Goal: Register for event/course

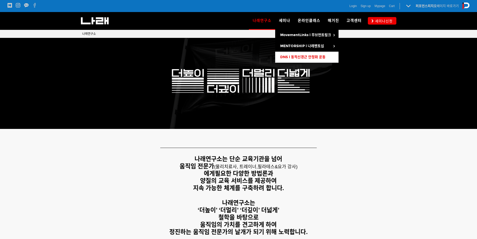
click at [297, 55] on span "DNS l 동적신경근 안정화 운동" at bounding box center [302, 57] width 45 height 4
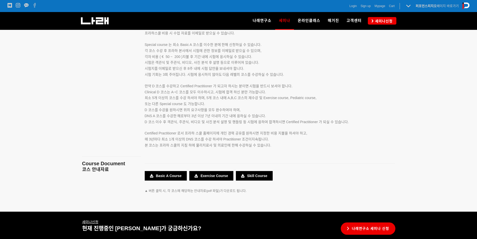
scroll to position [827, 0]
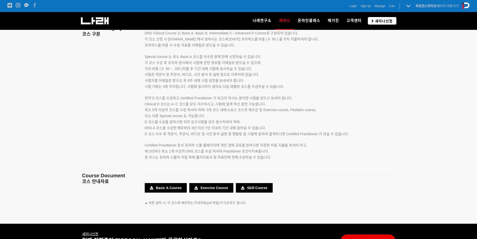
click at [388, 19] on span "세미나신청" at bounding box center [383, 21] width 19 height 5
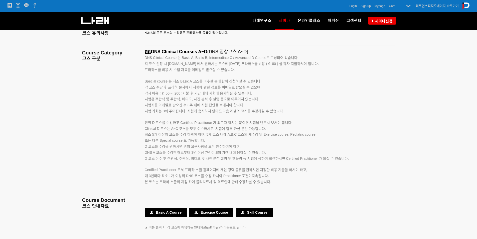
scroll to position [827, 0]
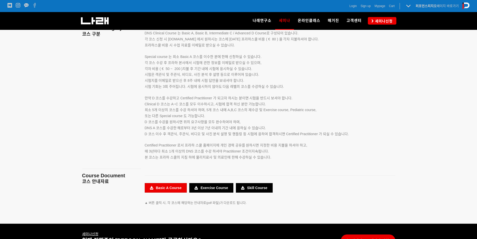
click at [162, 188] on link "Basic A Course" at bounding box center [166, 188] width 42 height 10
click at [335, 18] on link "매거진" at bounding box center [333, 21] width 19 height 18
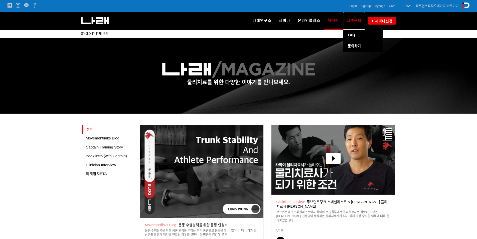
click at [352, 21] on span "고객센터" at bounding box center [354, 20] width 15 height 5
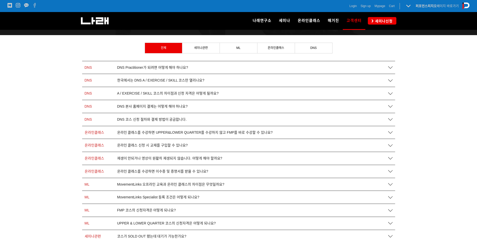
scroll to position [75, 0]
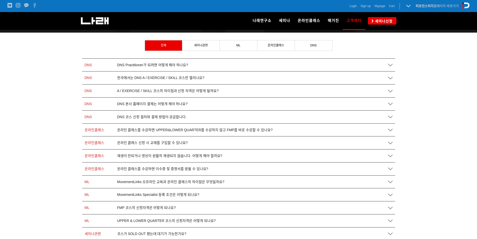
click at [134, 79] on span "한국에서는 DNS A / EXERCISE / SKILL 코스만 열리나요?" at bounding box center [160, 78] width 87 height 4
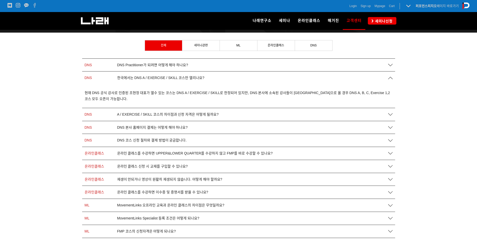
click at [129, 126] on span "DNS 본사 홈페이지 결제는 어떻게 해야 하나요?" at bounding box center [152, 127] width 71 height 4
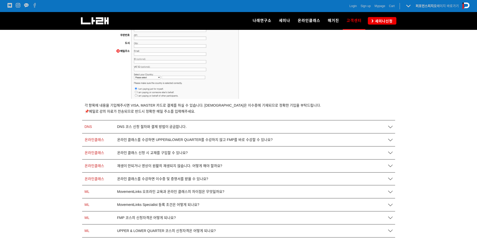
scroll to position [551, 0]
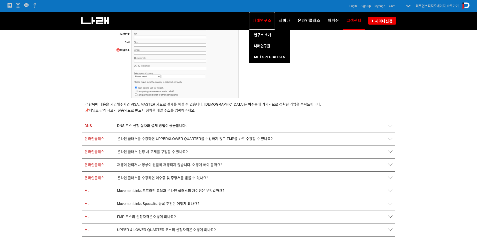
click at [268, 22] on span "나래연구소" at bounding box center [262, 20] width 19 height 5
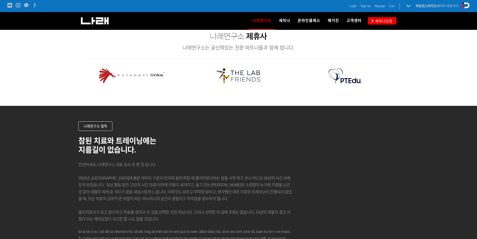
scroll to position [576, 0]
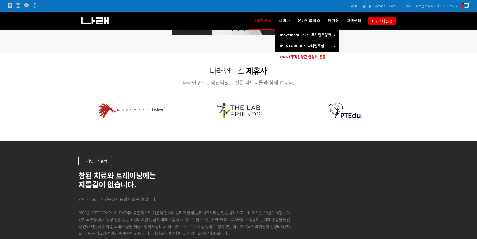
click at [301, 54] on link "DNS l 동적신경근 안정화 운동" at bounding box center [306, 57] width 63 height 11
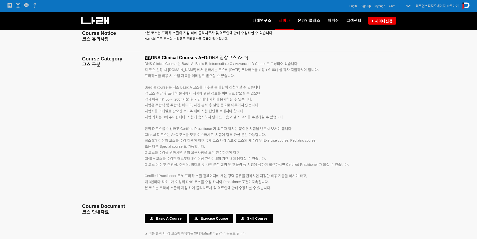
scroll to position [802, 0]
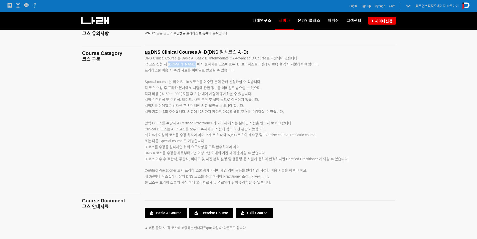
drag, startPoint x: 168, startPoint y: 63, endPoint x: 191, endPoint y: 67, distance: 23.8
click at [191, 67] on p "각 코스 신청 시 [DOMAIN_NAME] 에서 원하시는 코스에 [DATE] 프라하스쿨 비용 ( € 80 ) 을 각자 지불하셔야 합니다. 프라…" at bounding box center [264, 67] width 238 height 12
drag, startPoint x: 263, startPoint y: 64, endPoint x: 271, endPoint y: 65, distance: 7.8
click at [271, 65] on span "각 코스 신청 시 [DOMAIN_NAME] 에서 원하시는 코스에 [DATE] 프라하스쿨 비용 ( € 80 ) 을 각자 지불하셔야 합니다." at bounding box center [232, 64] width 174 height 4
copy span "€ 80"
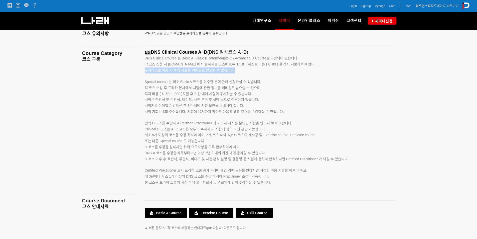
drag, startPoint x: 145, startPoint y: 72, endPoint x: 202, endPoint y: 74, distance: 56.4
click at [202, 74] on div "예정 DNS Clinical Courses A~D (DNS 임상코스 A~D) DNS Clinical Course 는 Basic A, Basic…" at bounding box center [264, 123] width 238 height 147
click at [195, 84] on p "Special course 는 최소 Basic A 코스를 이수한 분에 한해 신청하실 수 있습니다." at bounding box center [264, 79] width 238 height 12
drag, startPoint x: 149, startPoint y: 99, endPoint x: 222, endPoint y: 100, distance: 73.2
click at [222, 100] on span "시험은 객관식 및 주관식, 비디오, 사진 분석 후 설명 등으로 이루어져 있습니다." at bounding box center [202, 100] width 115 height 4
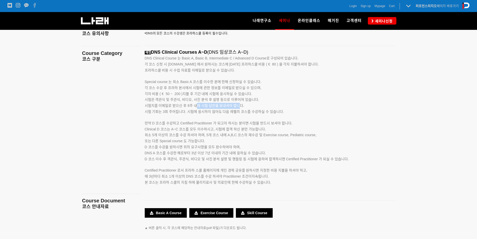
drag, startPoint x: 197, startPoint y: 107, endPoint x: 238, endPoint y: 105, distance: 40.9
click at [238, 105] on span "시험지를 이메일로 받으신 후 8주 내에 시험 답안을 보내셔야 합니다." at bounding box center [195, 106] width 100 height 4
drag, startPoint x: 145, startPoint y: 111, endPoint x: 283, endPoint y: 113, distance: 138.1
click at [283, 113] on span "시험 기회는 3회 주어집니다. 시험에 응시하지 않아도 다음 레벨의 코스를 수강하실 수 있습니다." at bounding box center [214, 112] width 139 height 4
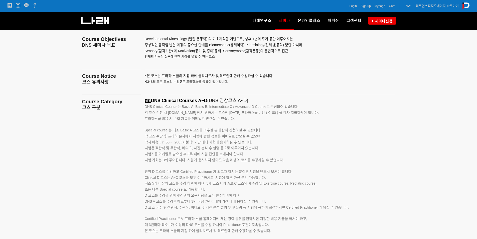
scroll to position [752, 0]
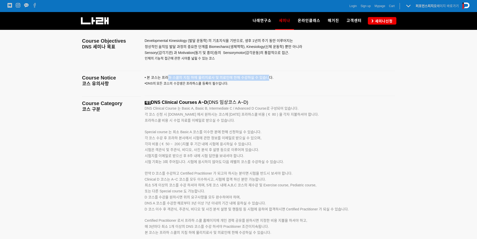
drag, startPoint x: 167, startPoint y: 77, endPoint x: 269, endPoint y: 79, distance: 102.1
click at [269, 79] on p "• 본 코스는 프라하 스쿨의 지침 하에 물리치료사 및 의료인에 한해 수강하 실 수 있습니다. • DNS의 모든 코스의 수강생은 프라하스쿨 등록…" at bounding box center [264, 84] width 238 height 18
click at [185, 91] on p "• 본 코스는 프라하 스쿨의 지침 하에 물리치료사 및 의료인에 한해 수강하 실 수 있습니다. • DNS의 모든 코스의 수강생은 프라하스쿨 등록…" at bounding box center [264, 84] width 238 height 18
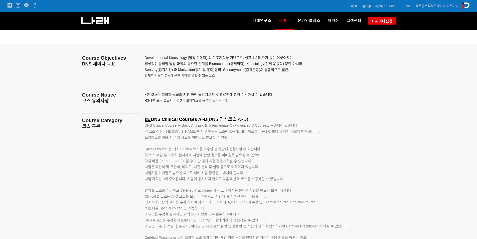
scroll to position [727, 0]
